Goal: Check status: Check status

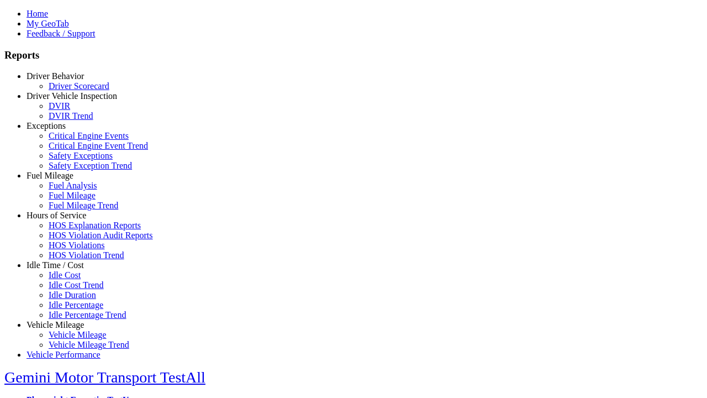
click at [72, 91] on link "Driver Scorecard" at bounding box center [79, 85] width 61 height 9
